Goal: Transaction & Acquisition: Purchase product/service

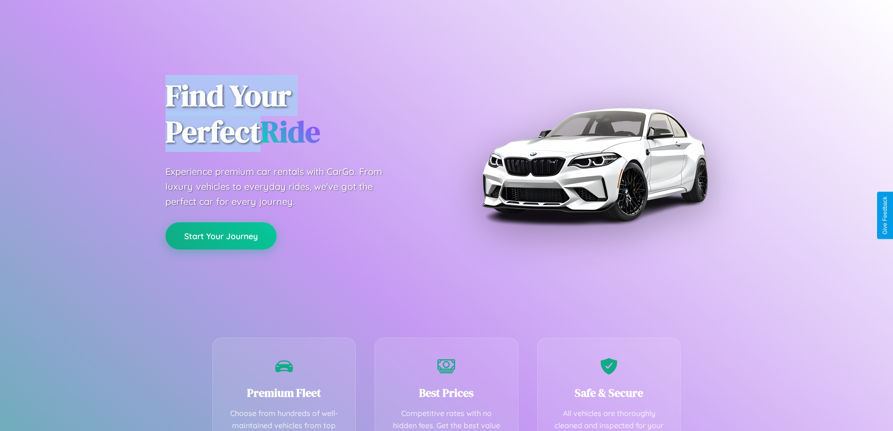
click at [221, 236] on button "Start Your Journey" at bounding box center [220, 235] width 111 height 27
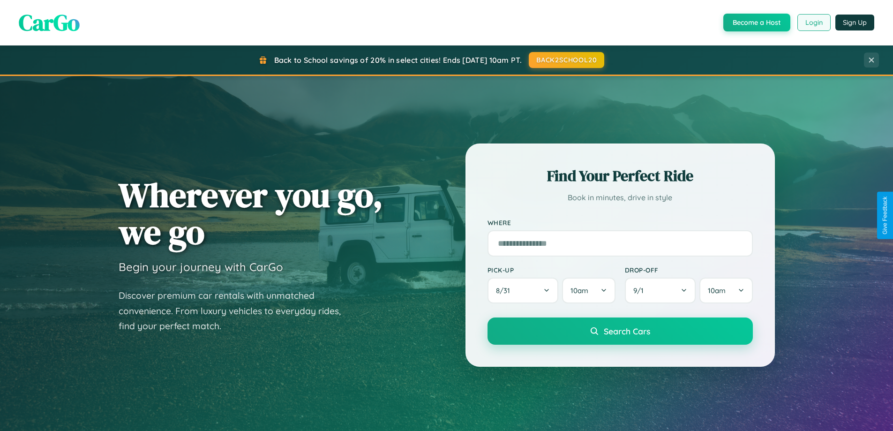
click at [813, 22] on button "Login" at bounding box center [813, 22] width 33 height 17
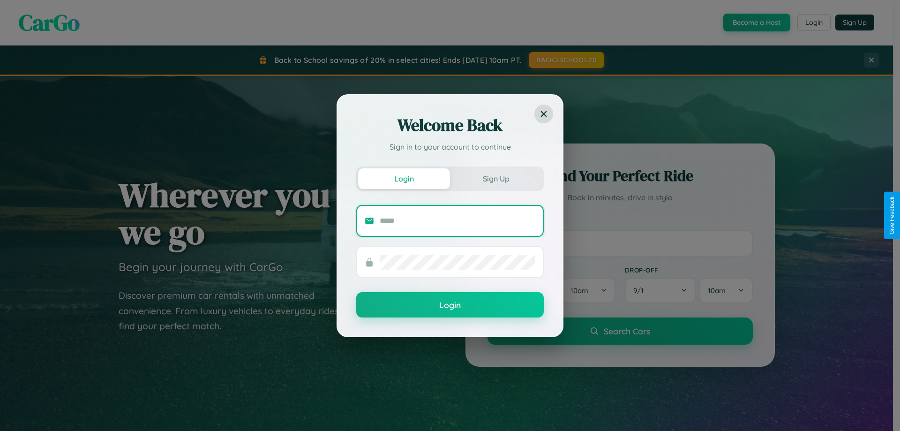
click at [457, 220] on input "text" at bounding box center [458, 220] width 156 height 15
type input "**********"
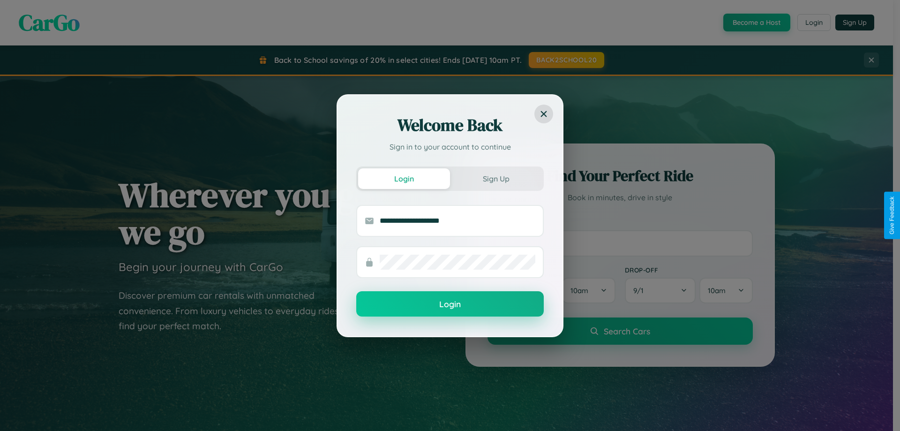
click at [450, 304] on button "Login" at bounding box center [449, 303] width 187 height 25
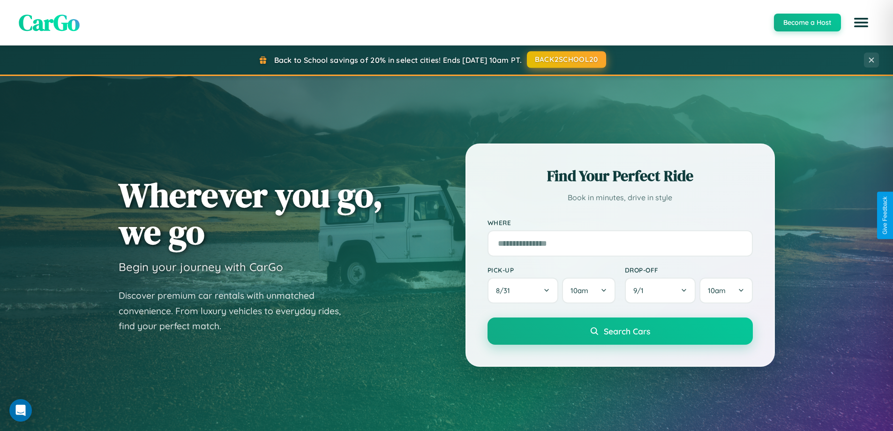
click at [566, 60] on button "BACK2SCHOOL20" at bounding box center [566, 59] width 79 height 17
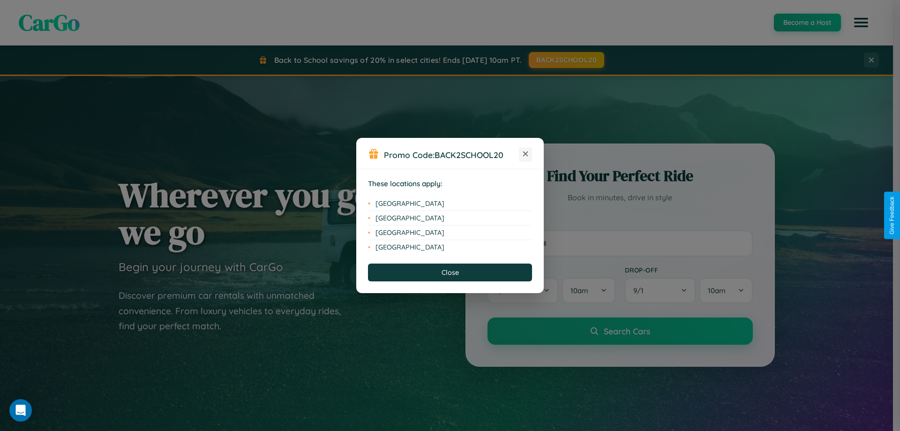
click at [525, 154] on icon at bounding box center [525, 153] width 5 height 5
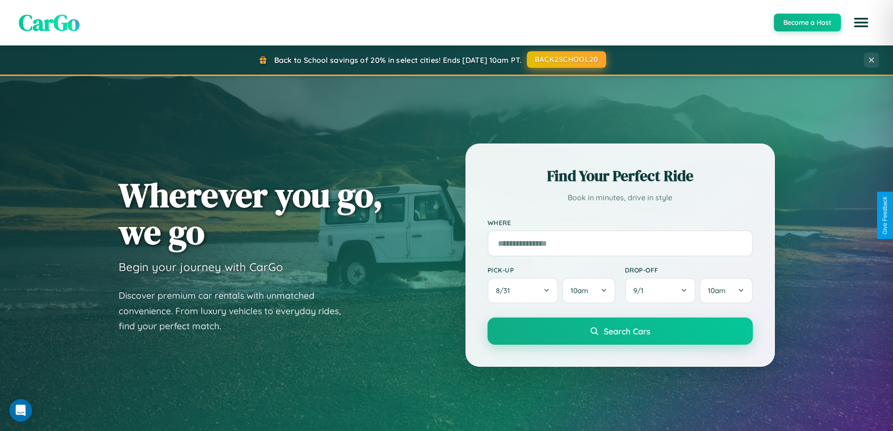
click at [566, 60] on button "BACK2SCHOOL20" at bounding box center [566, 59] width 79 height 17
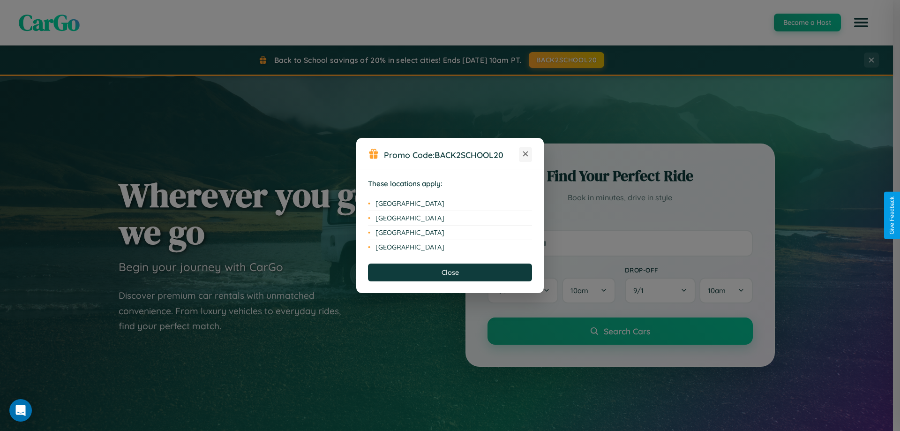
click at [525, 154] on icon at bounding box center [525, 153] width 5 height 5
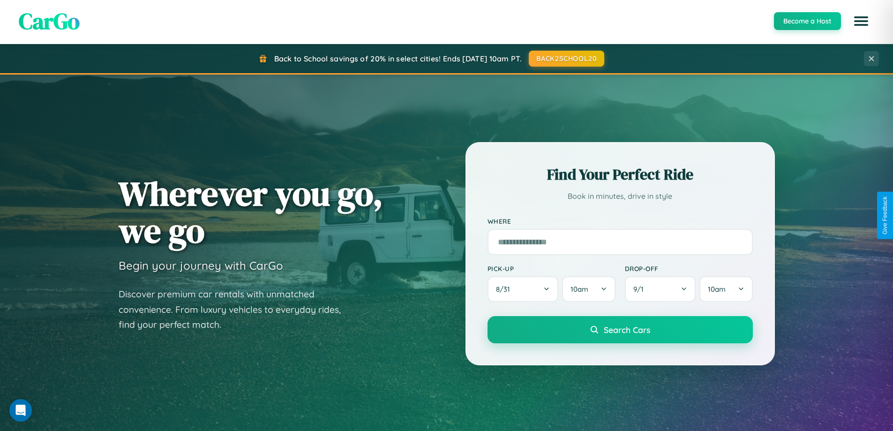
scroll to position [1506, 0]
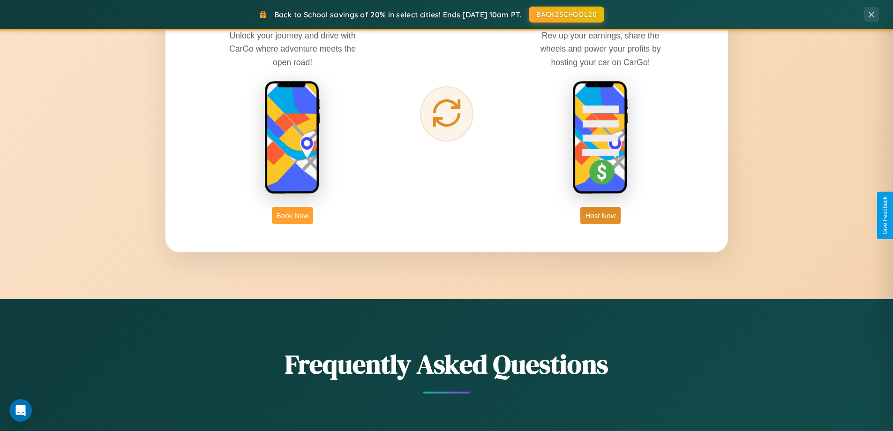
click at [292, 215] on button "Book Now" at bounding box center [292, 215] width 41 height 17
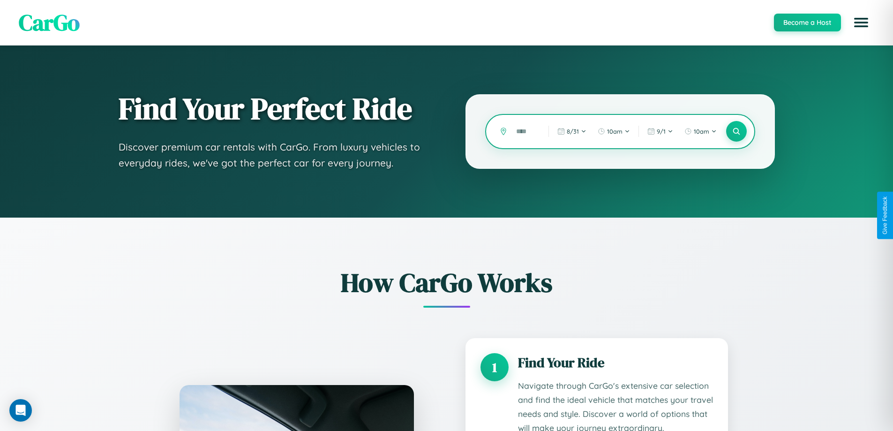
click at [525, 131] on input "text" at bounding box center [525, 131] width 28 height 16
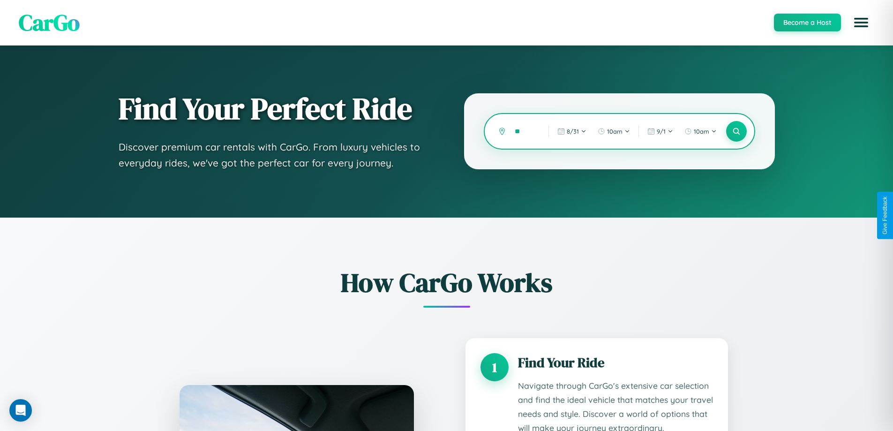
type input "*"
type input "******"
click at [736, 131] on icon at bounding box center [736, 131] width 9 height 9
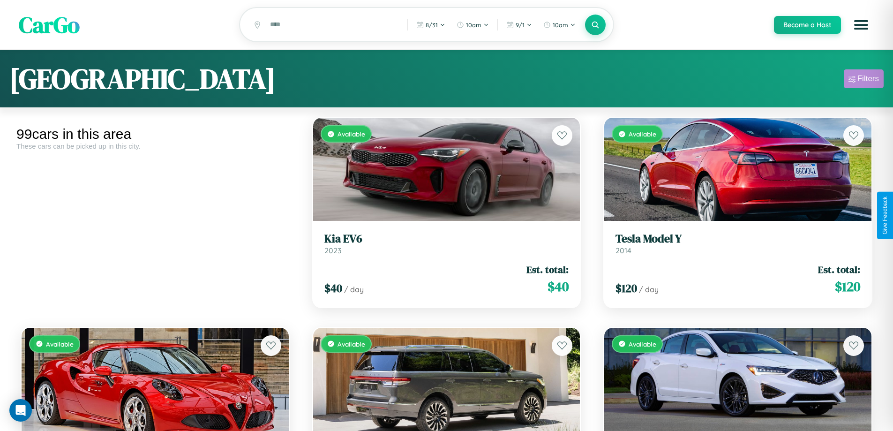
click at [863, 80] on div "Filters" at bounding box center [868, 78] width 22 height 9
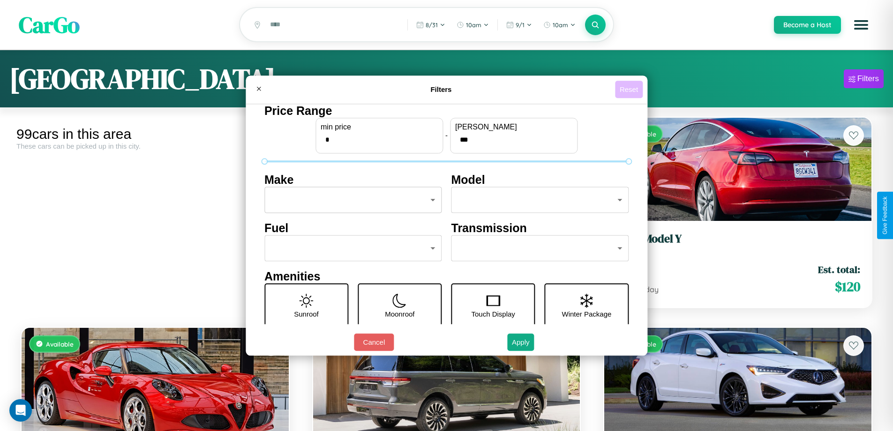
click at [630, 89] on button "Reset" at bounding box center [629, 89] width 28 height 17
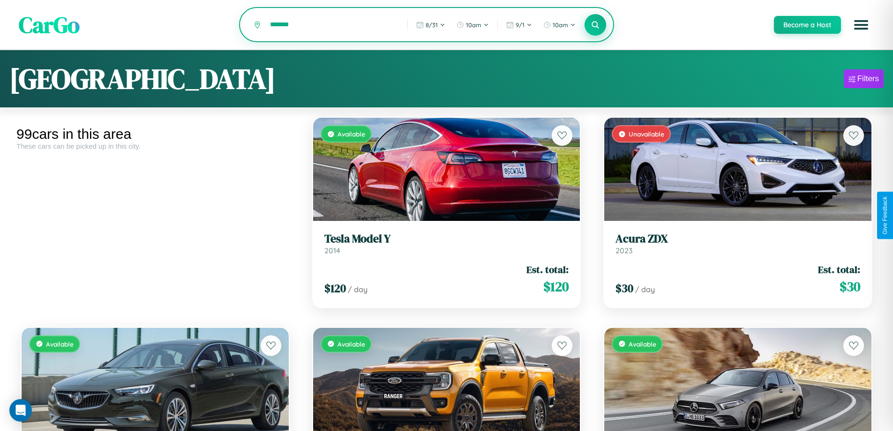
type input "*******"
click at [595, 25] on icon at bounding box center [595, 24] width 9 height 9
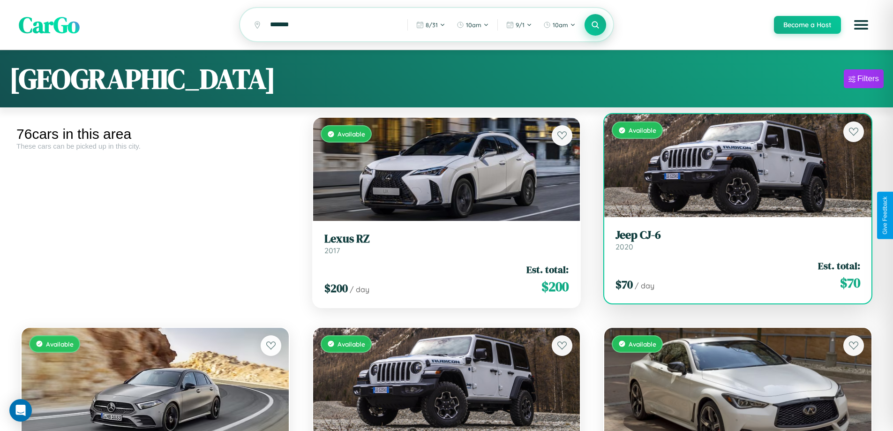
click at [732, 169] on div "Available" at bounding box center [737, 165] width 267 height 103
click at [732, 167] on div "Available" at bounding box center [737, 165] width 267 height 103
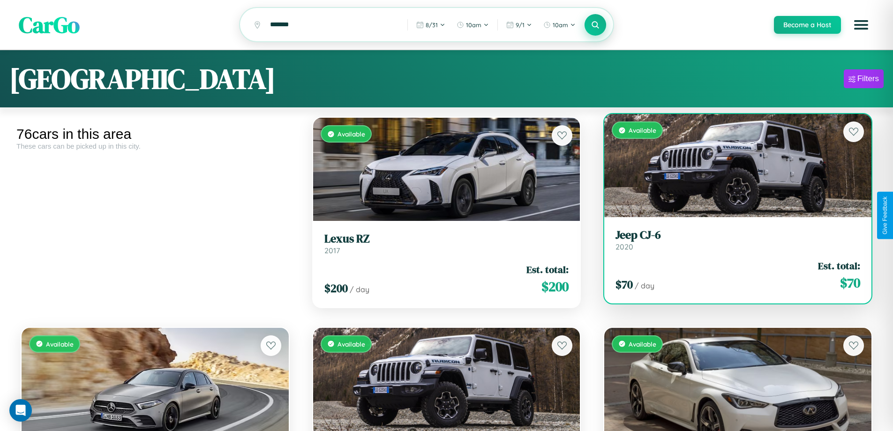
click at [732, 167] on div "Available" at bounding box center [737, 165] width 267 height 103
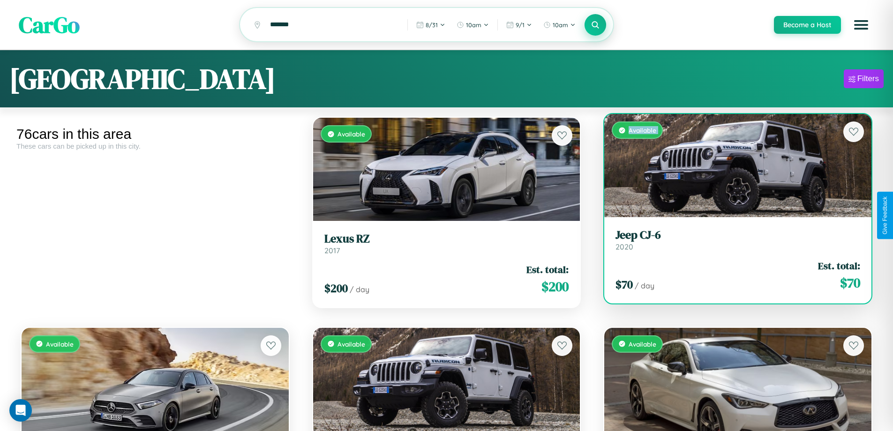
click at [732, 167] on div "Available" at bounding box center [737, 165] width 267 height 103
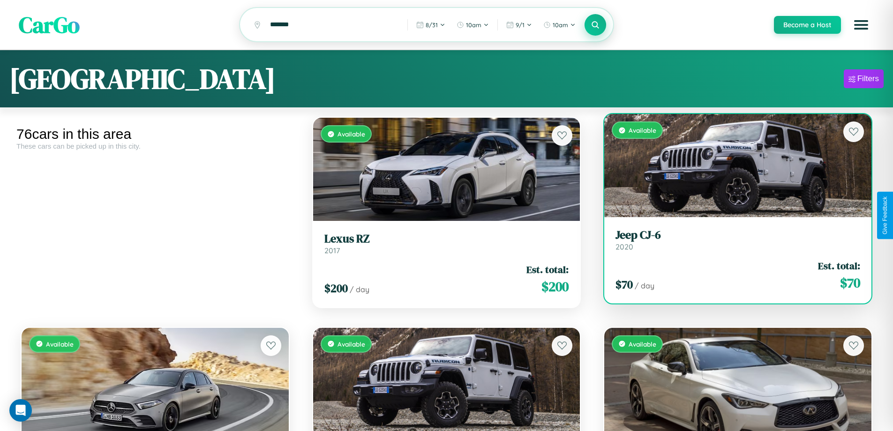
click at [732, 167] on div "Available" at bounding box center [737, 165] width 267 height 103
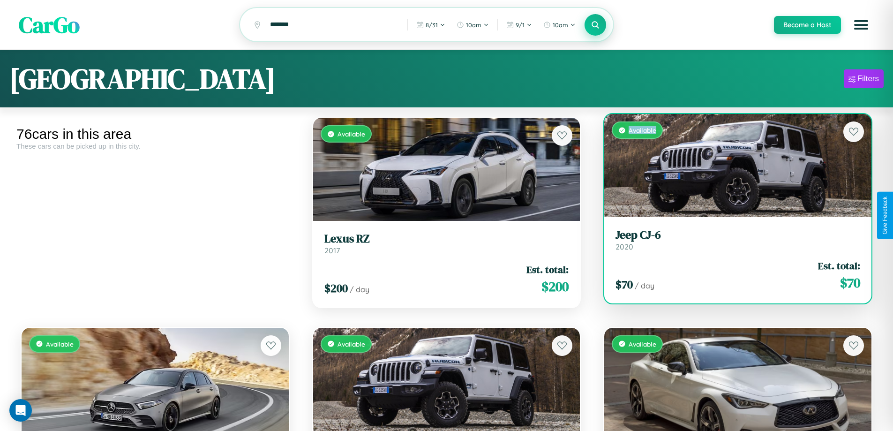
click at [732, 167] on div "Available" at bounding box center [737, 165] width 267 height 103
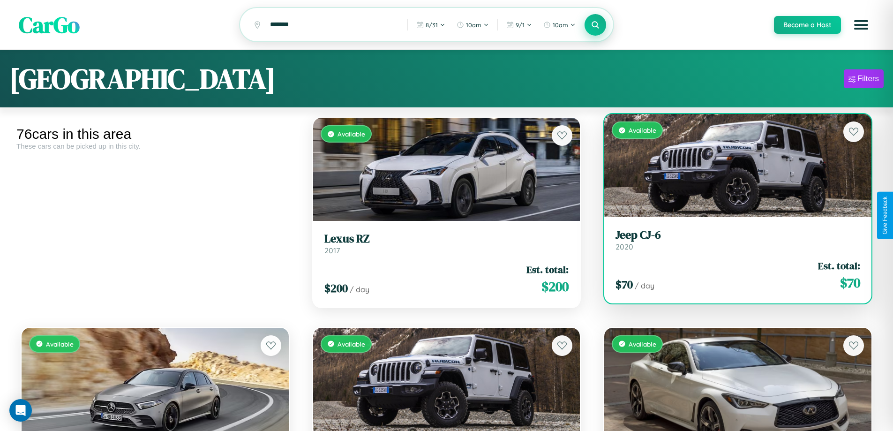
click at [732, 241] on h3 "Jeep CJ-6" at bounding box center [737, 235] width 245 height 14
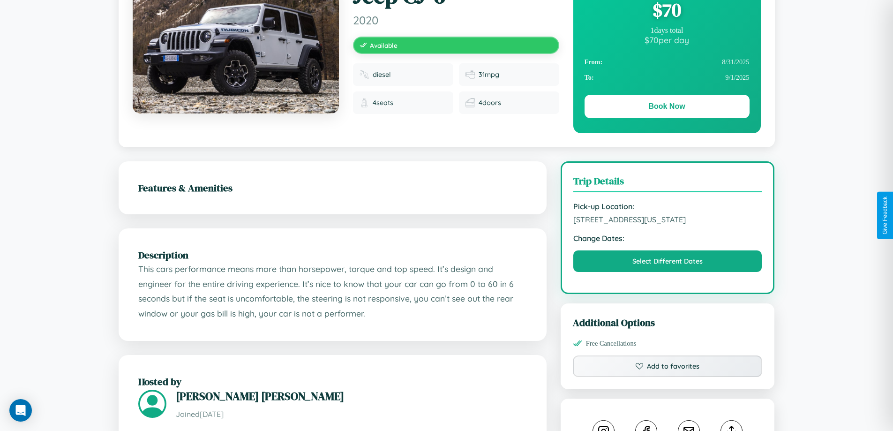
scroll to position [97, 0]
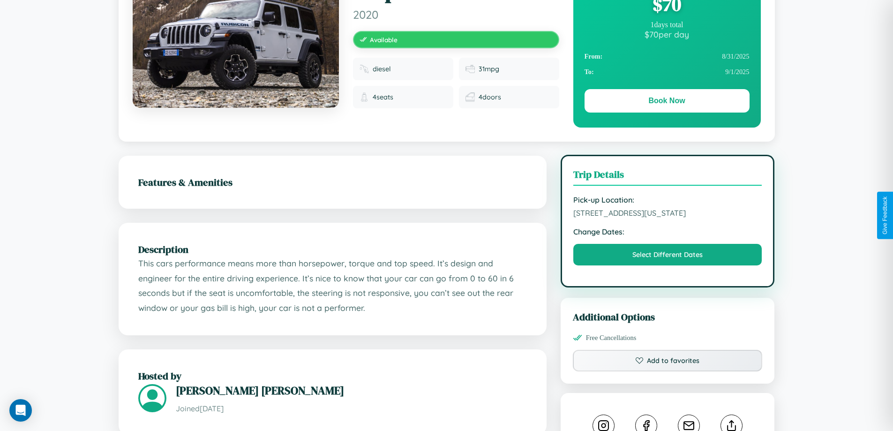
click at [667, 214] on span "3261 Main Street Chicago Illinois 69272 United States" at bounding box center [667, 212] width 189 height 9
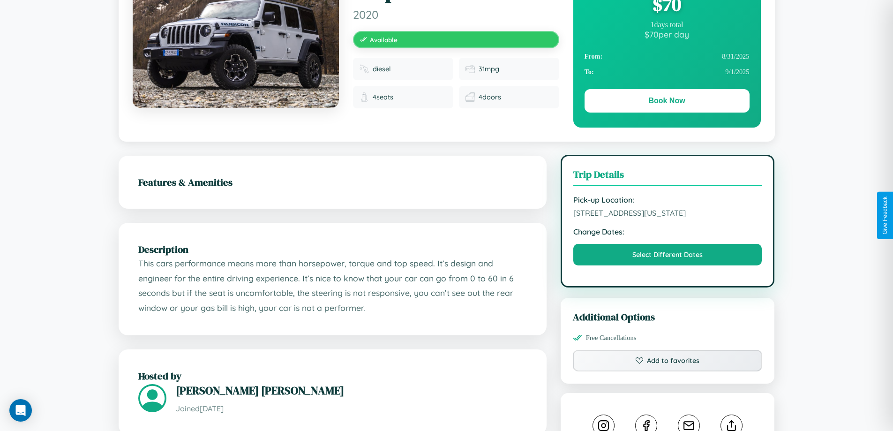
click at [667, 214] on span "3261 Main Street Chicago Illinois 69272 United States" at bounding box center [667, 212] width 189 height 9
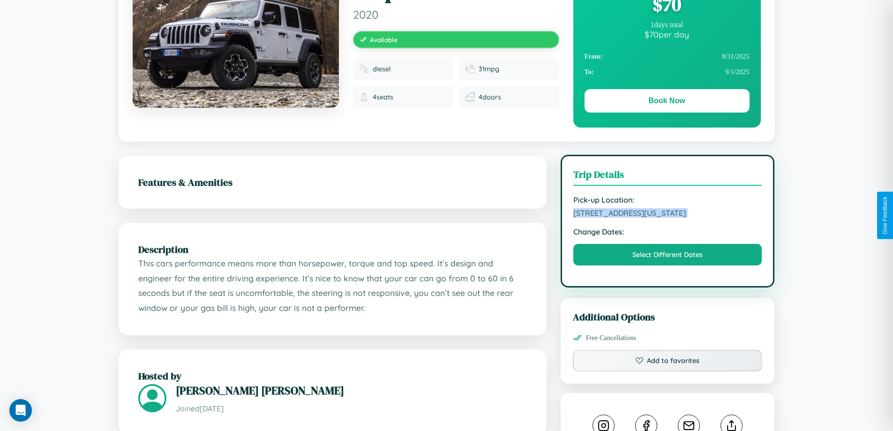
click at [667, 214] on span "3261 Main Street Chicago Illinois 69272 United States" at bounding box center [667, 212] width 189 height 9
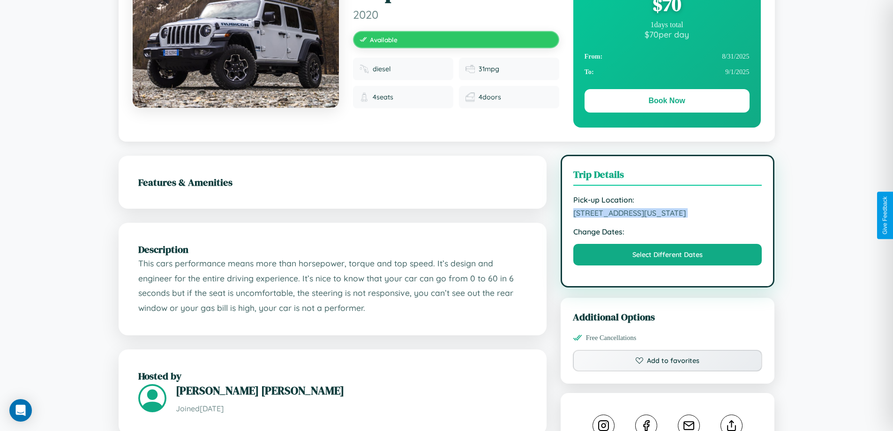
click at [667, 214] on span "3261 Main Street Chicago Illinois 69272 United States" at bounding box center [667, 212] width 189 height 9
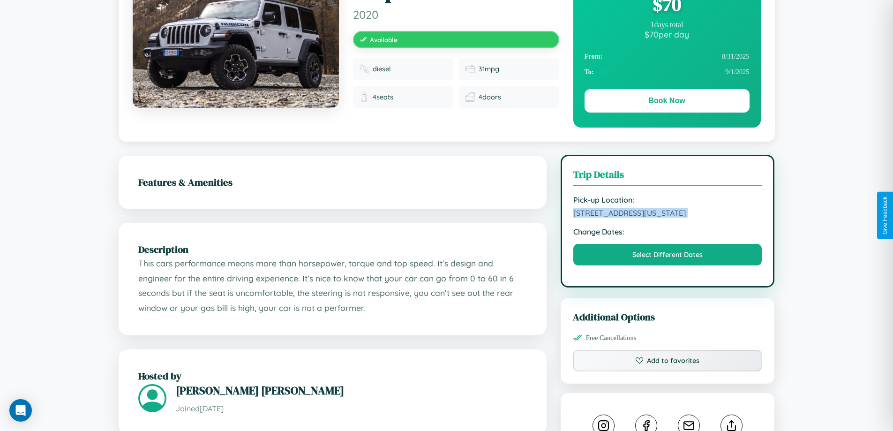
click at [667, 214] on span "3261 Main Street Chicago Illinois 69272 United States" at bounding box center [667, 212] width 189 height 9
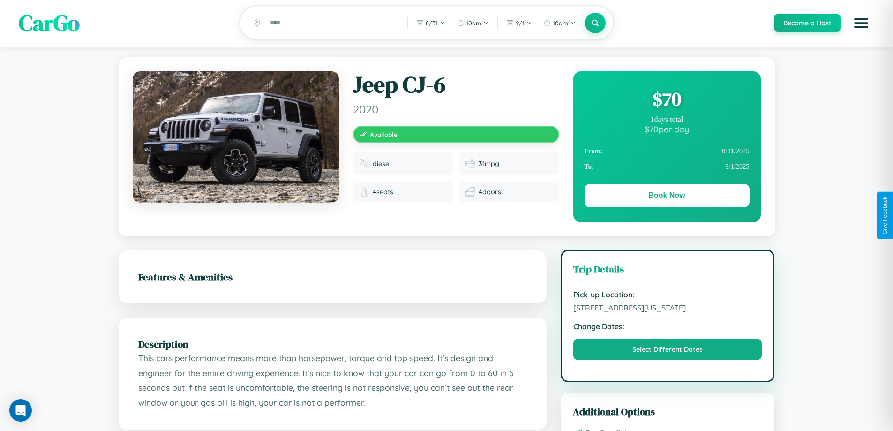
scroll to position [0, 0]
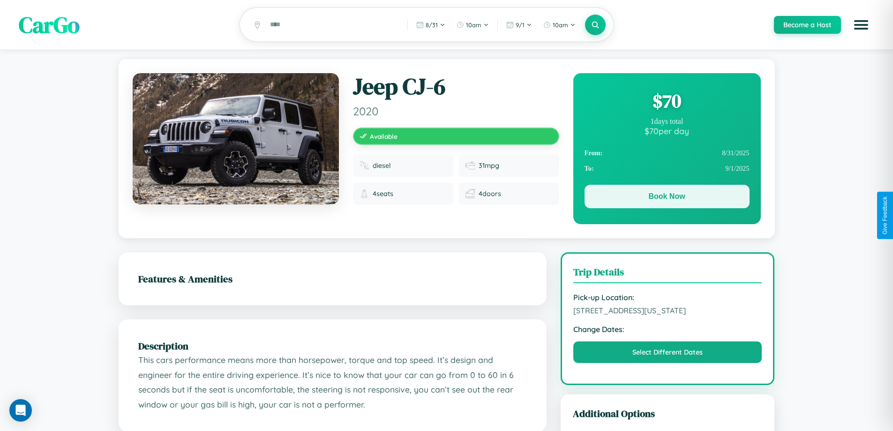
click at [666, 199] on button "Book Now" at bounding box center [666, 196] width 165 height 23
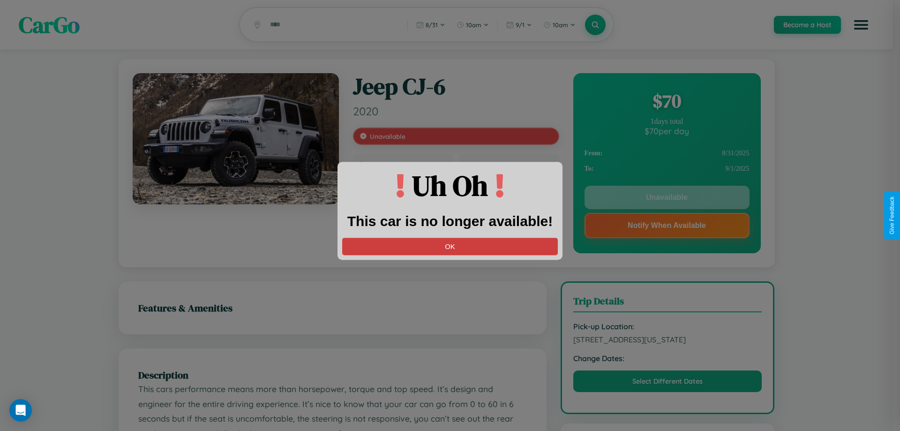
click at [450, 246] on button "OK" at bounding box center [450, 246] width 216 height 17
